Goal: Information Seeking & Learning: Learn about a topic

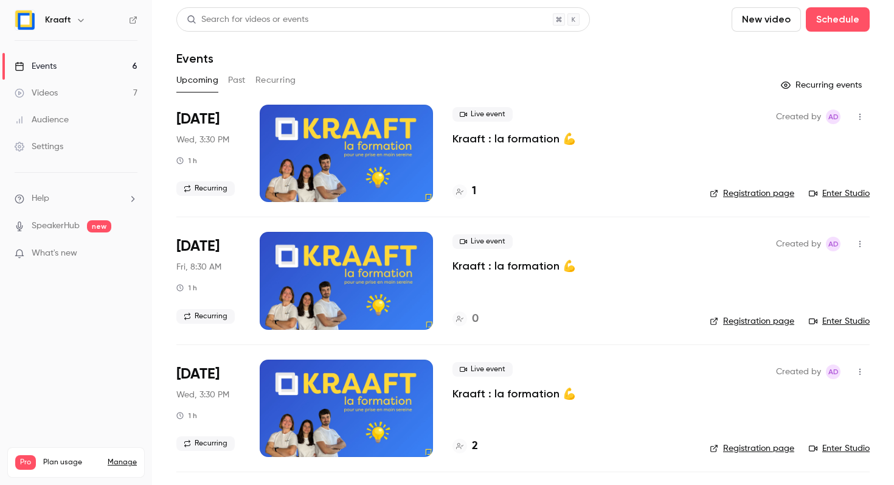
click at [234, 71] on button "Past" at bounding box center [237, 80] width 18 height 19
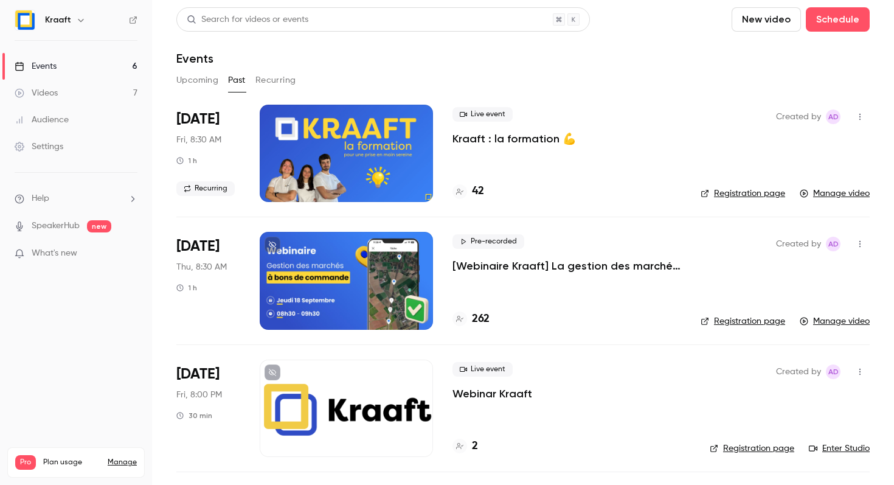
click at [452, 136] on p "Kraaft : la formation 💪" at bounding box center [513, 138] width 123 height 15
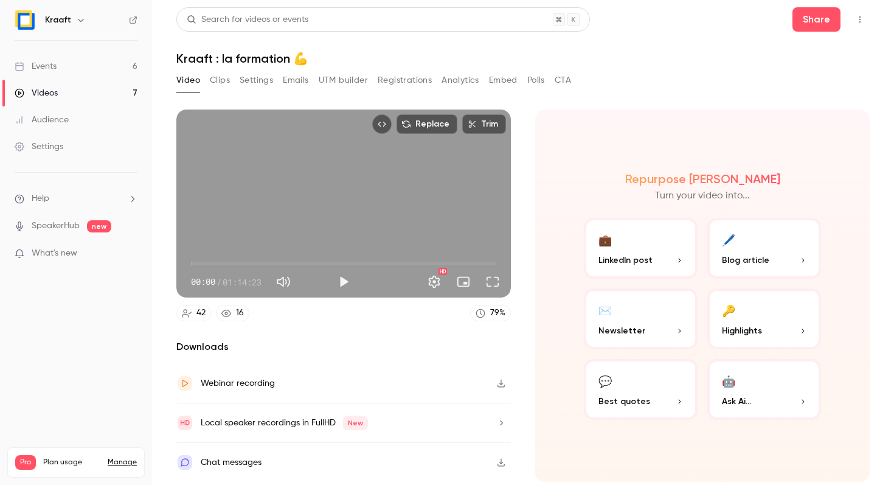
click at [451, 80] on button "Analytics" at bounding box center [461, 80] width 38 height 19
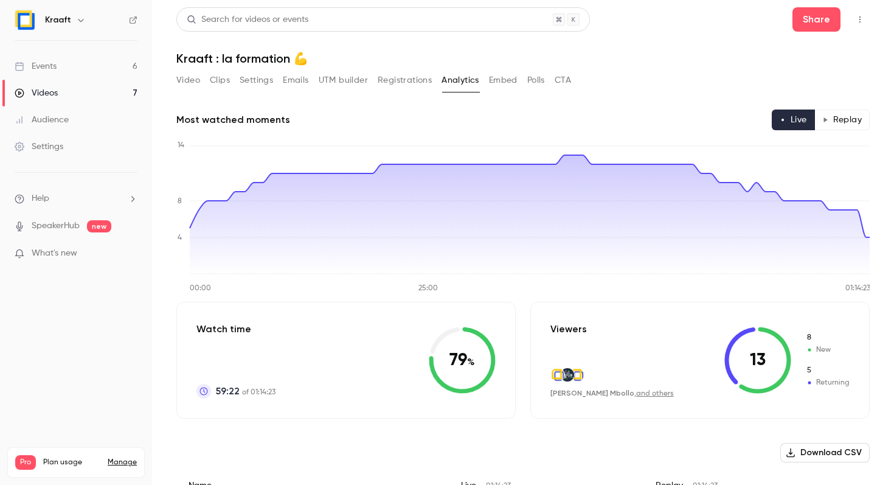
click at [820, 116] on button "Replay" at bounding box center [841, 119] width 55 height 21
